Goal: Navigation & Orientation: Find specific page/section

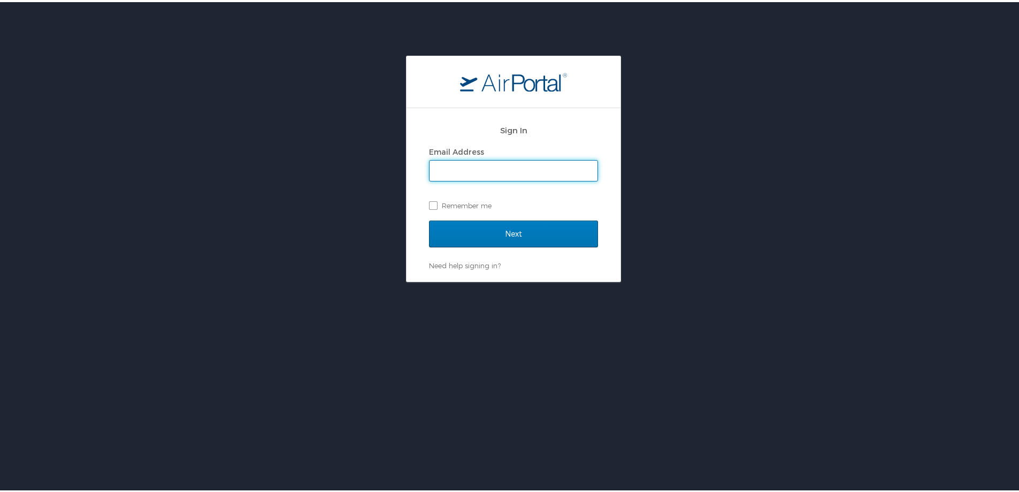
type input "donna.marshall@cbtravel.com"
click at [431, 201] on label "Remember me" at bounding box center [513, 203] width 169 height 16
click at [431, 201] on input "Remember me" at bounding box center [432, 202] width 7 height 7
checkbox input "true"
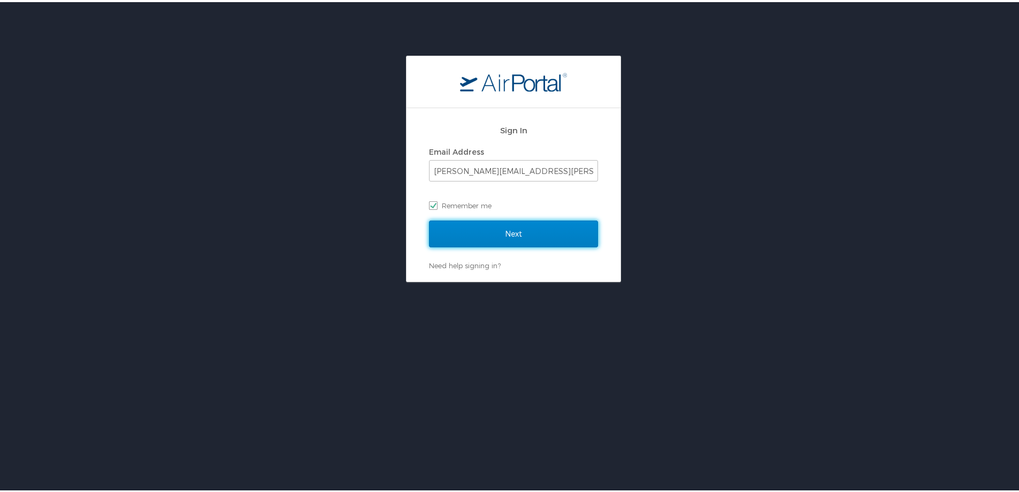
click at [496, 236] on input "Next" at bounding box center [513, 231] width 169 height 27
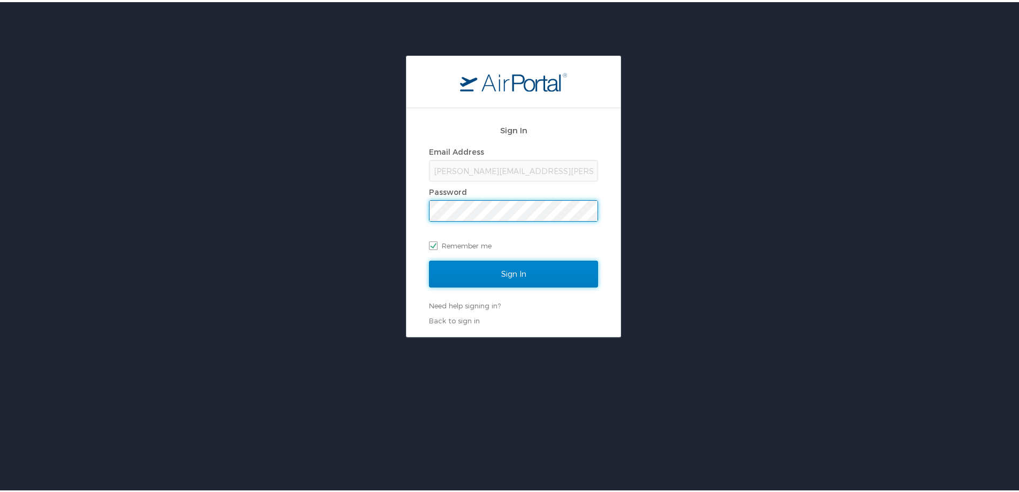
click at [516, 271] on input "Sign In" at bounding box center [513, 271] width 169 height 27
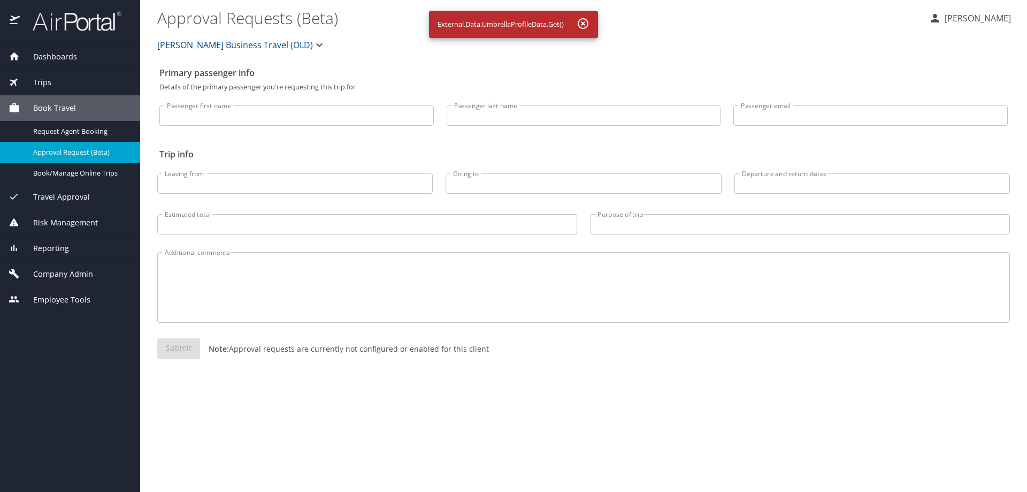
click at [50, 53] on span "Dashboards" at bounding box center [48, 57] width 57 height 12
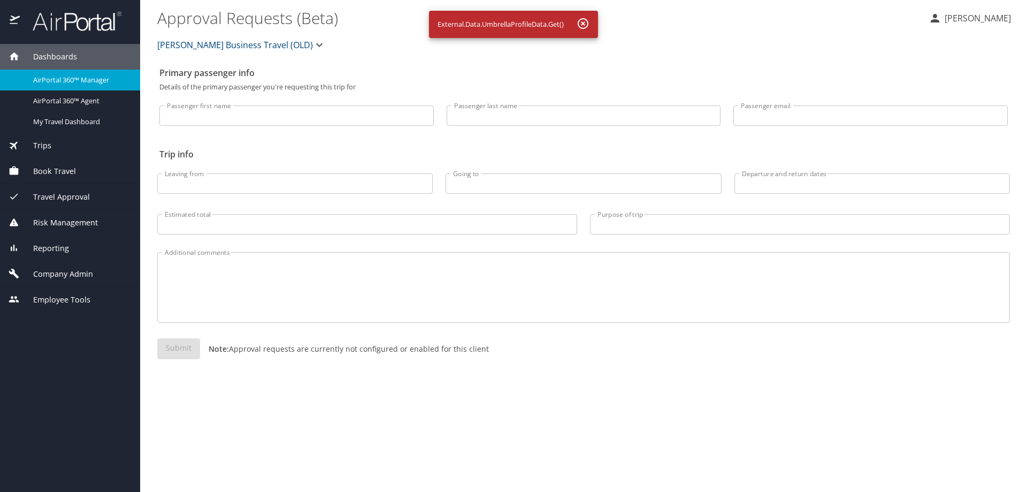
drag, startPoint x: 583, startPoint y: 21, endPoint x: 447, endPoint y: 66, distance: 143.9
click at [582, 22] on icon "button" at bounding box center [583, 23] width 13 height 13
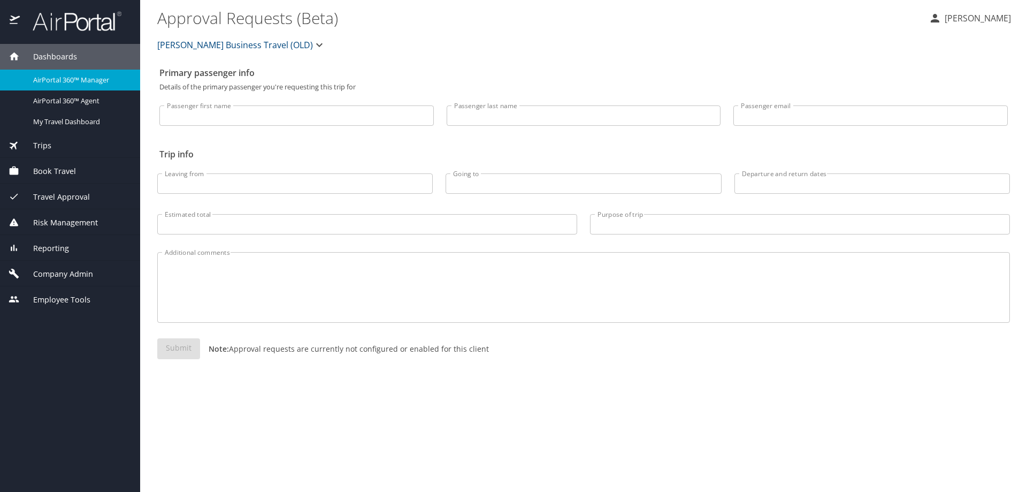
click at [55, 52] on span "Dashboards" at bounding box center [48, 57] width 57 height 12
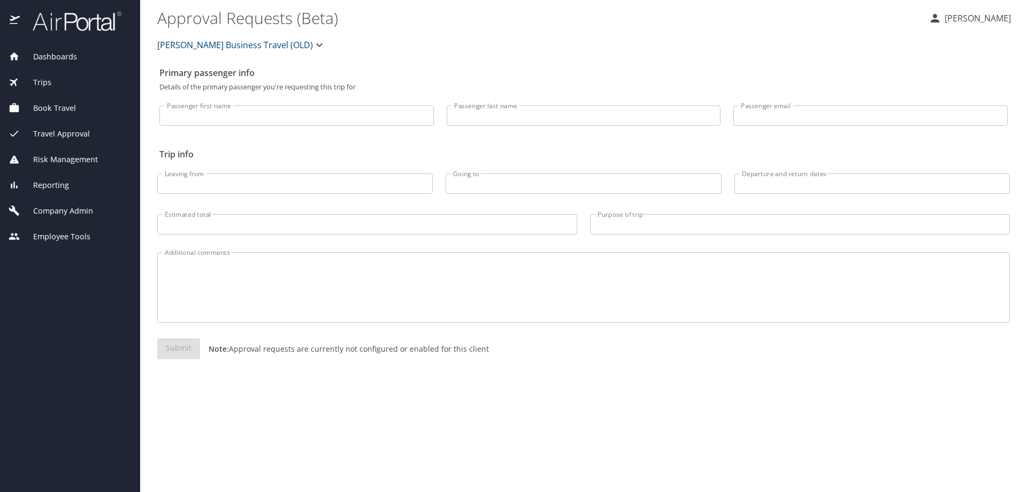
click at [55, 52] on span "Dashboards" at bounding box center [48, 57] width 57 height 12
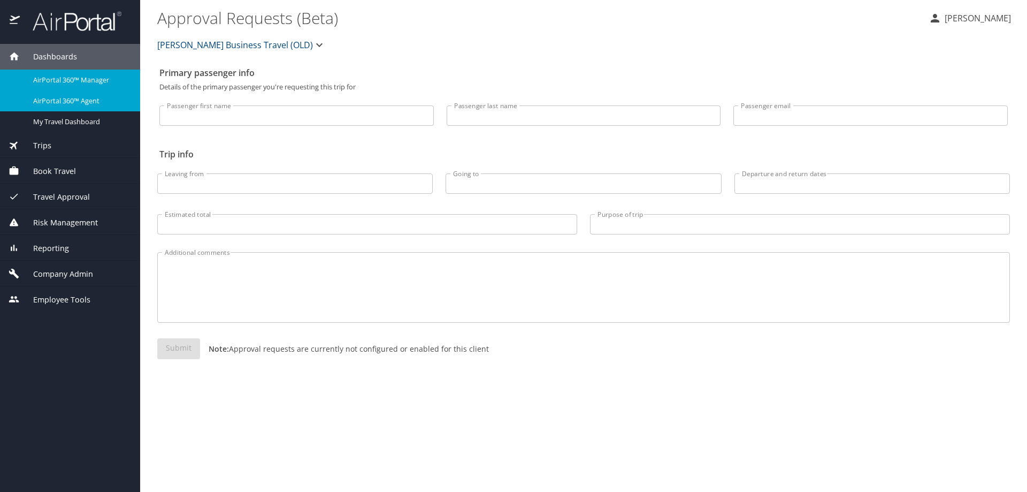
click at [64, 103] on span "AirPortal 360™ Agent" at bounding box center [80, 101] width 94 height 10
